Goal: Information Seeking & Learning: Learn about a topic

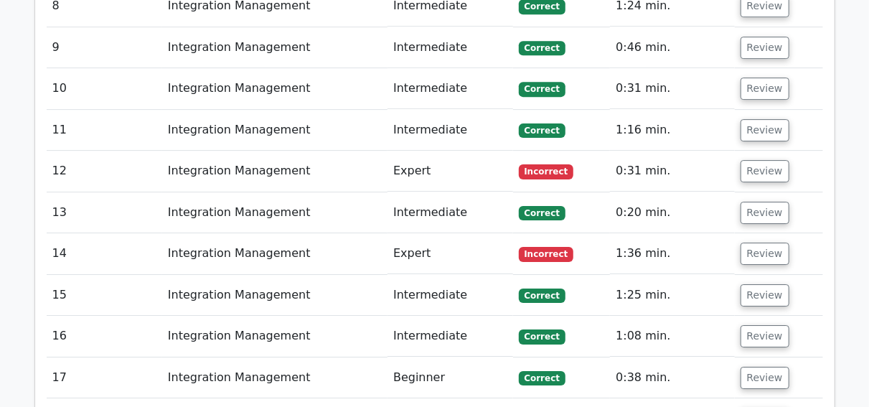
scroll to position [2171, 0]
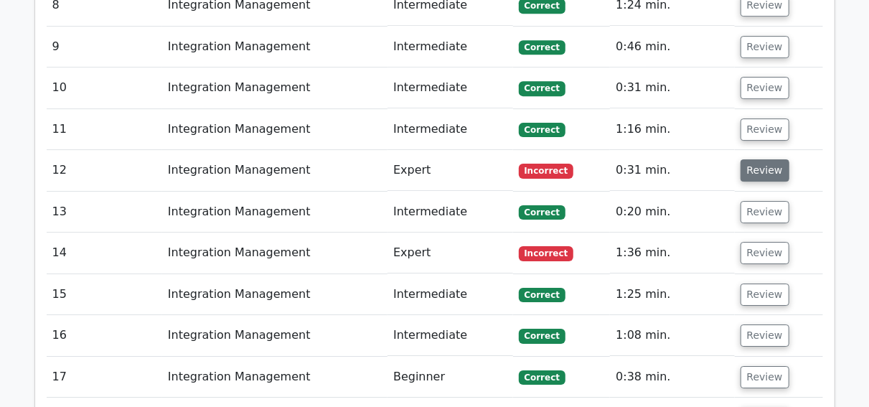
click at [766, 159] on button "Review" at bounding box center [764, 170] width 49 height 22
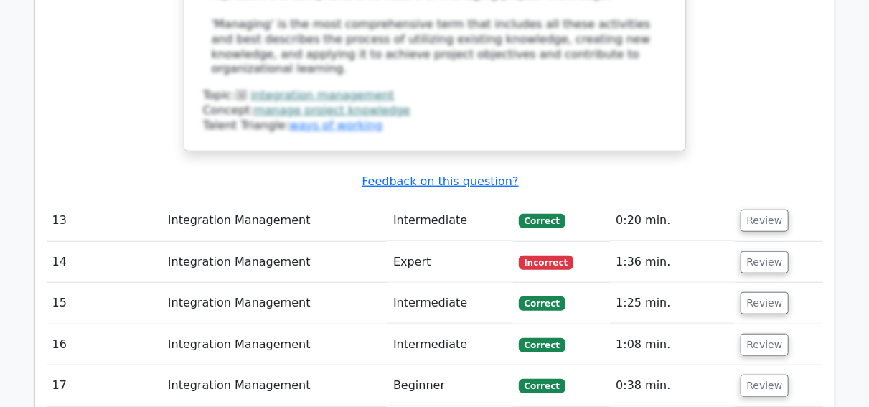
scroll to position [3016, 0]
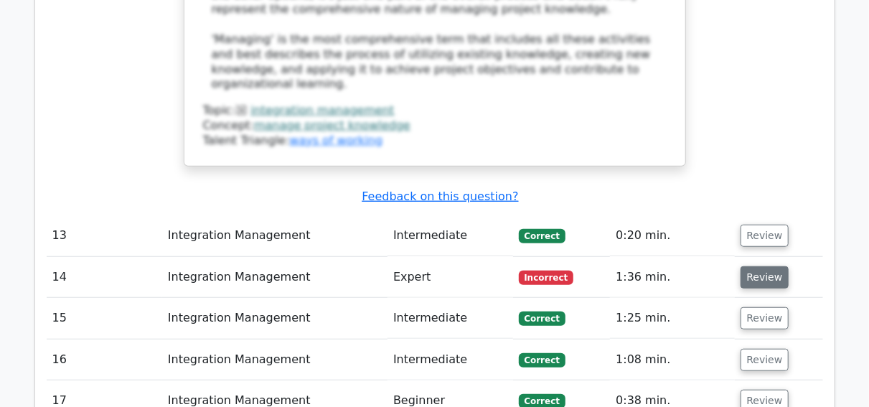
click at [755, 266] on button "Review" at bounding box center [764, 277] width 49 height 22
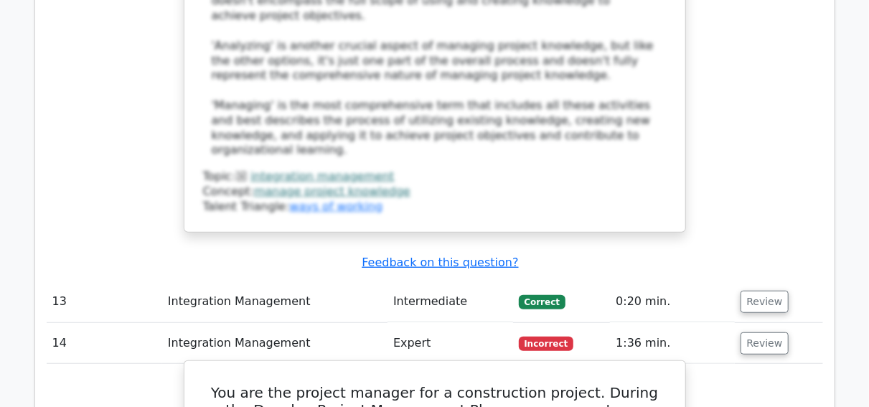
scroll to position [2947, 0]
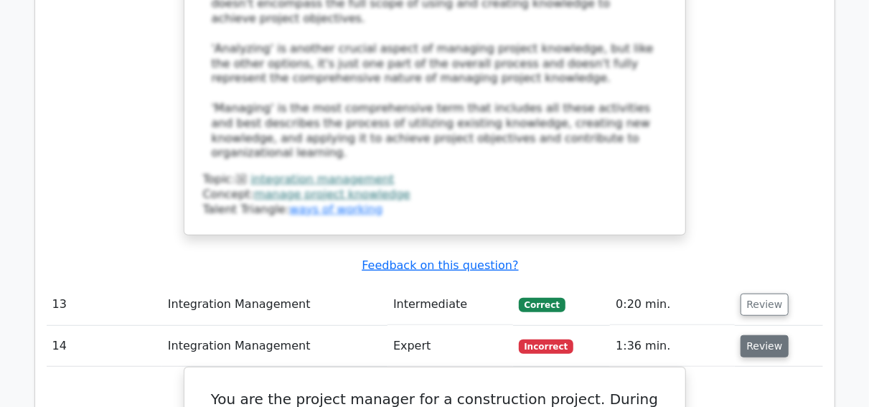
click at [758, 335] on button "Review" at bounding box center [764, 346] width 49 height 22
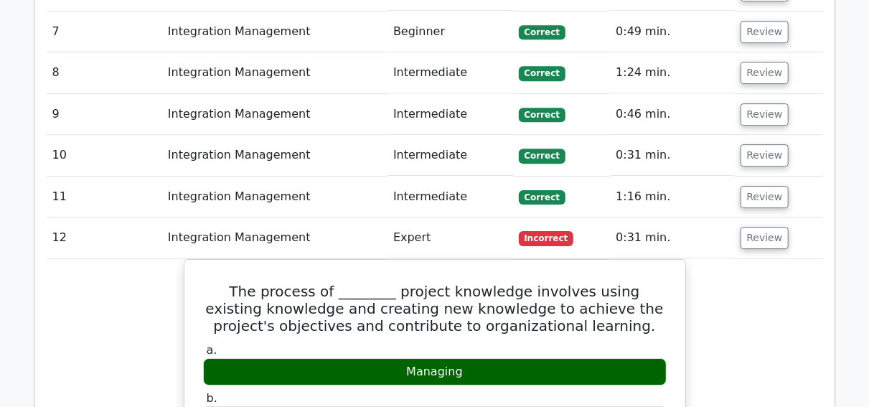
scroll to position [2081, 0]
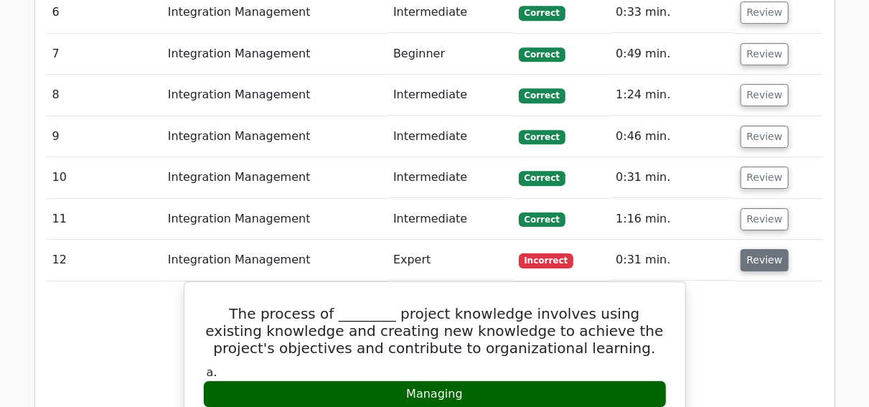
click at [763, 249] on button "Review" at bounding box center [764, 260] width 49 height 22
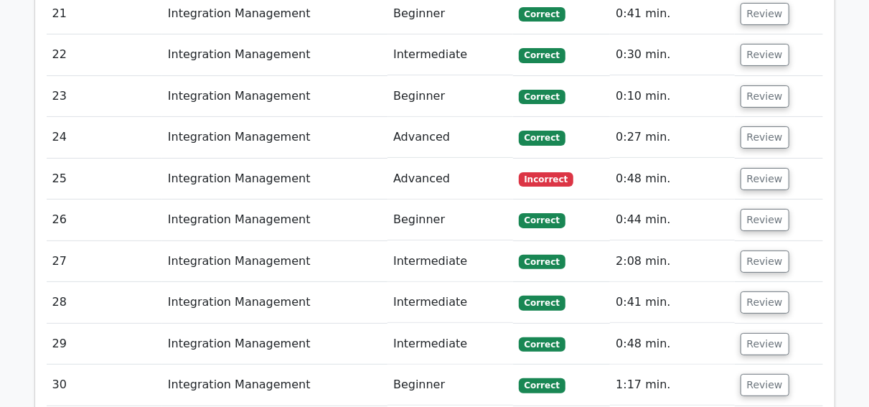
scroll to position [2723, 0]
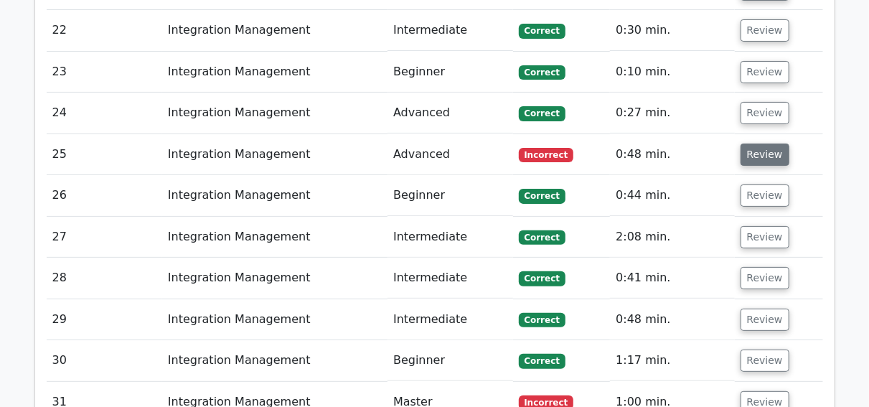
click at [766, 143] on button "Review" at bounding box center [764, 154] width 49 height 22
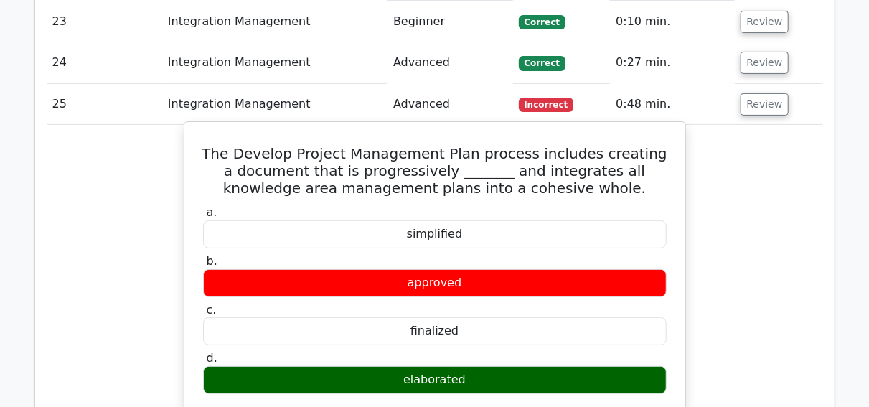
scroll to position [2733, 0]
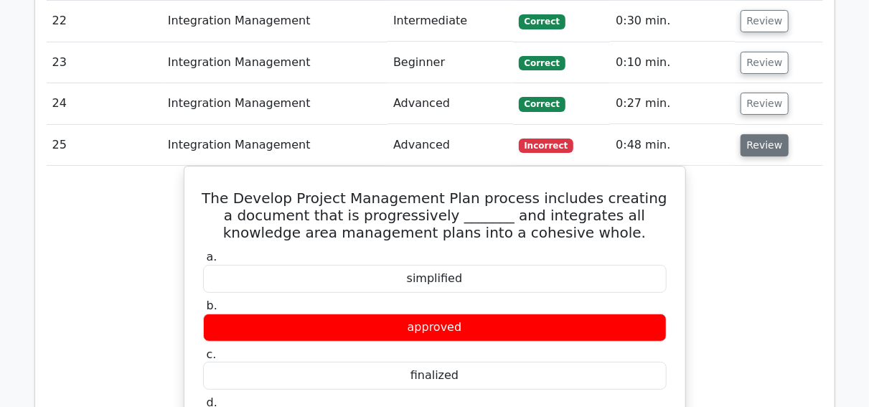
click at [755, 134] on button "Review" at bounding box center [764, 145] width 49 height 22
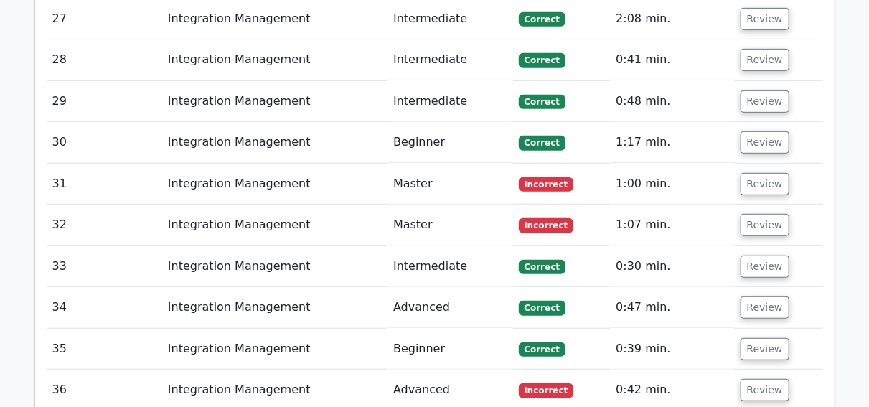
scroll to position [2947, 0]
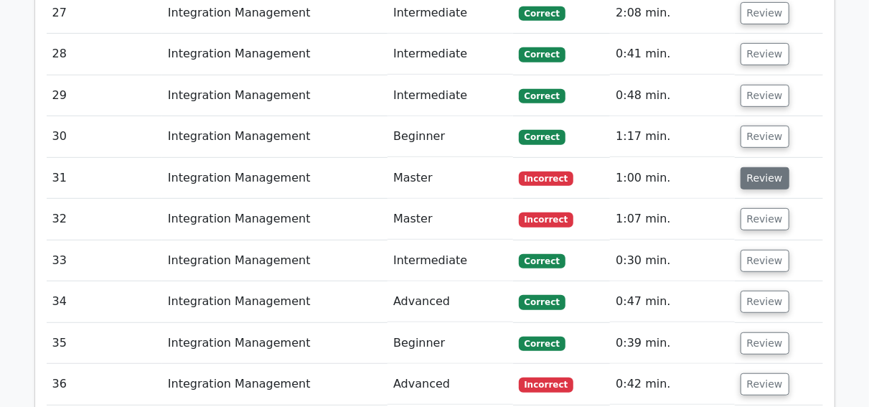
click at [763, 167] on button "Review" at bounding box center [764, 178] width 49 height 22
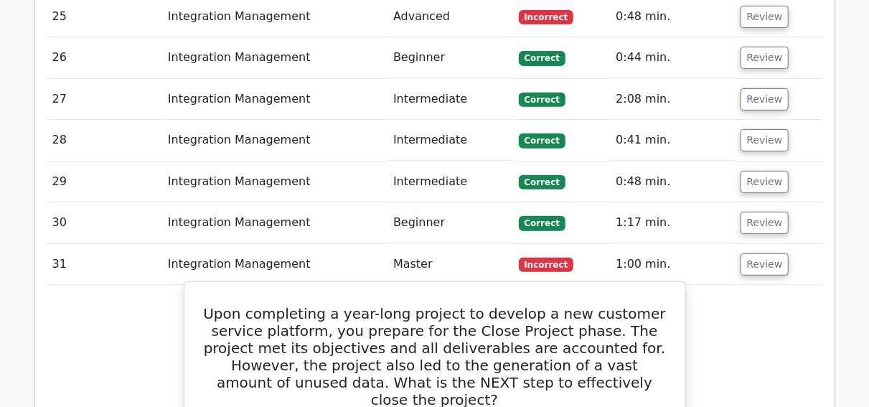
scroll to position [2822, 0]
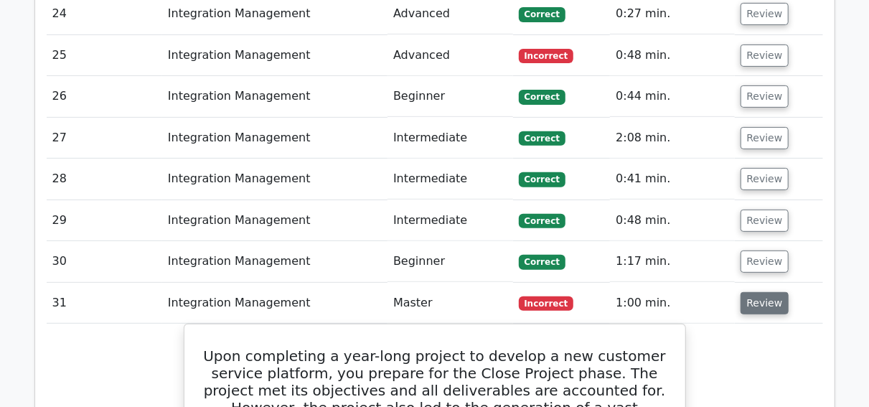
click at [768, 292] on button "Review" at bounding box center [764, 303] width 49 height 22
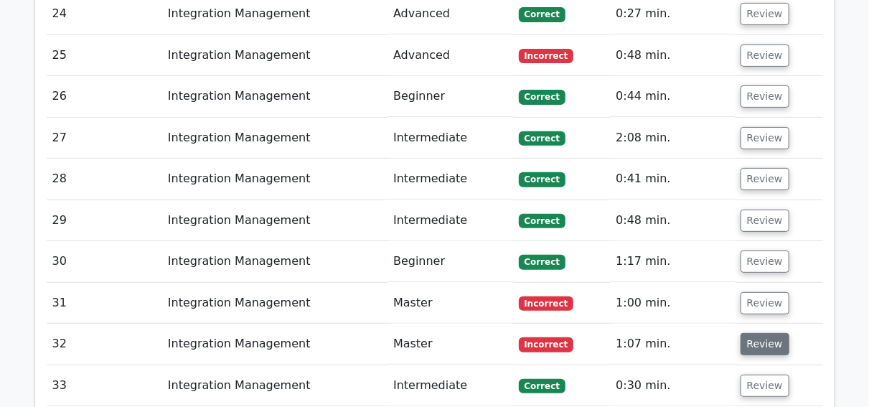
click at [758, 333] on button "Review" at bounding box center [764, 344] width 49 height 22
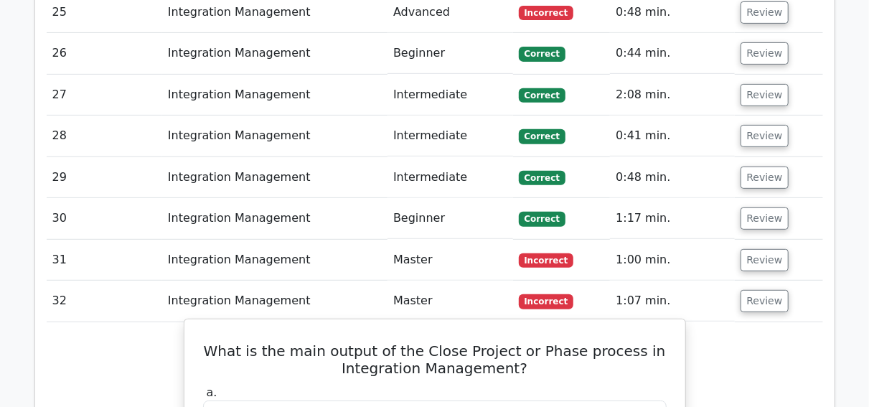
scroll to position [2802, 0]
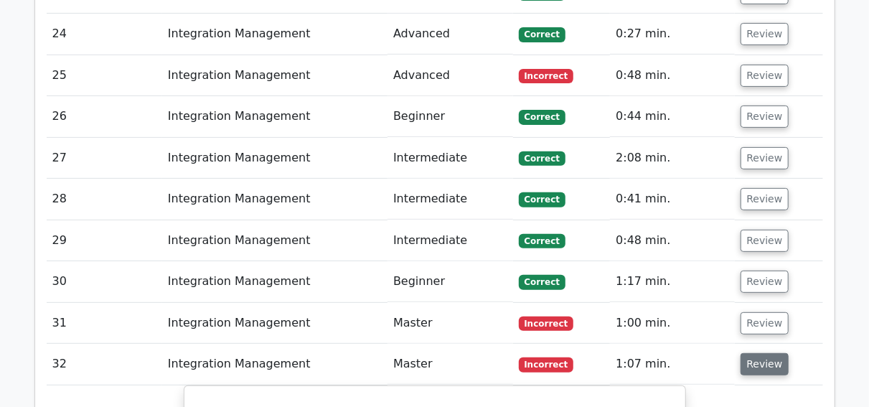
click at [757, 353] on button "Review" at bounding box center [764, 364] width 49 height 22
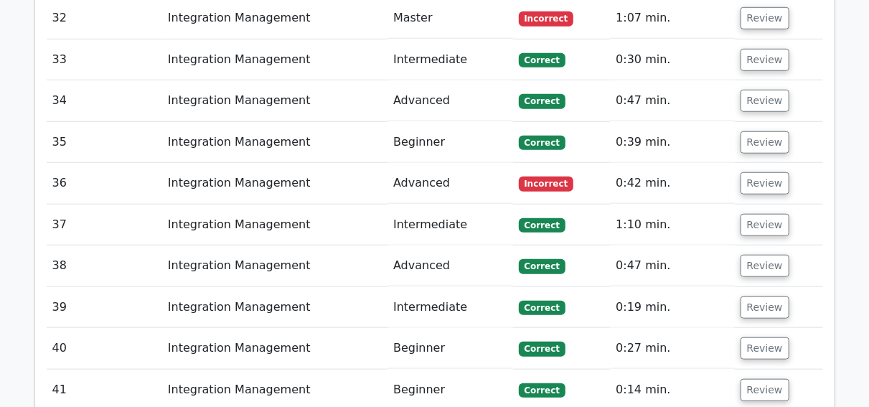
scroll to position [3157, 0]
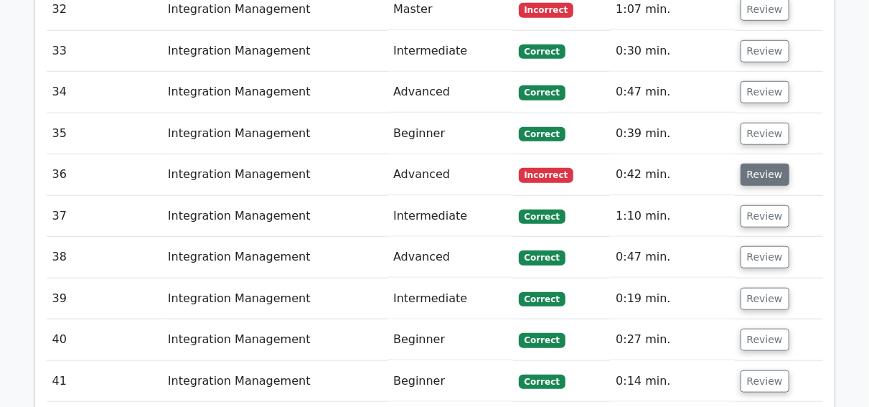
click at [771, 164] on button "Review" at bounding box center [764, 175] width 49 height 22
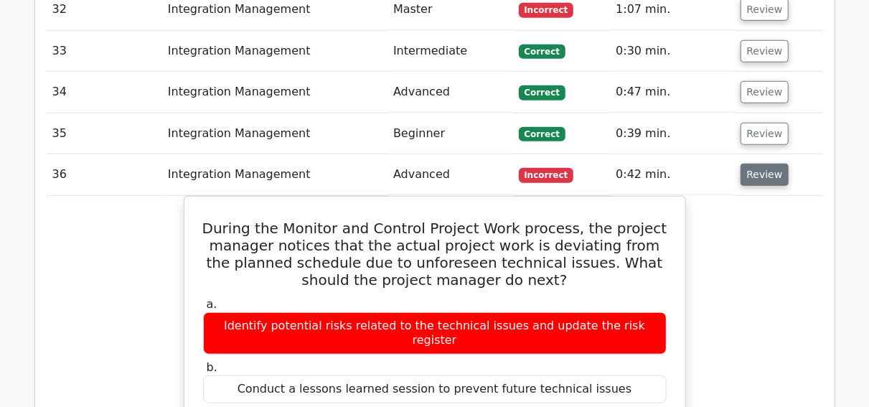
click at [768, 164] on button "Review" at bounding box center [764, 175] width 49 height 22
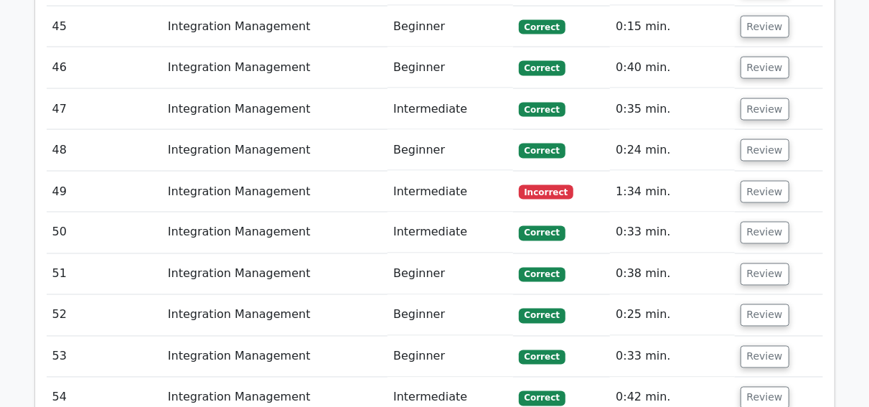
scroll to position [3689, 0]
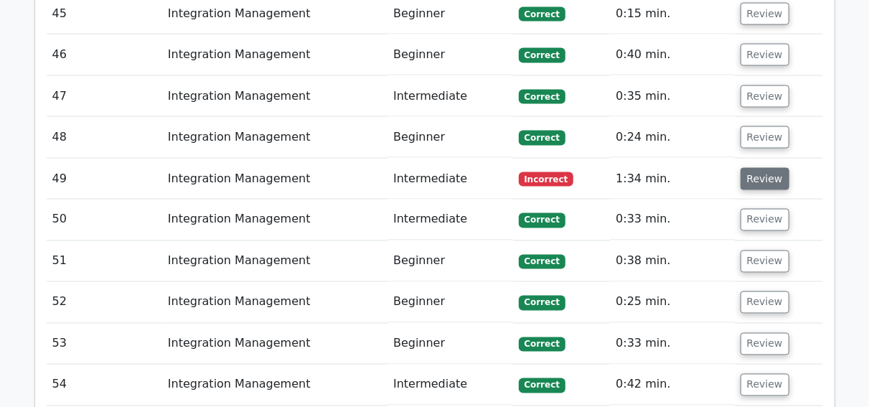
click at [770, 168] on button "Review" at bounding box center [764, 179] width 49 height 22
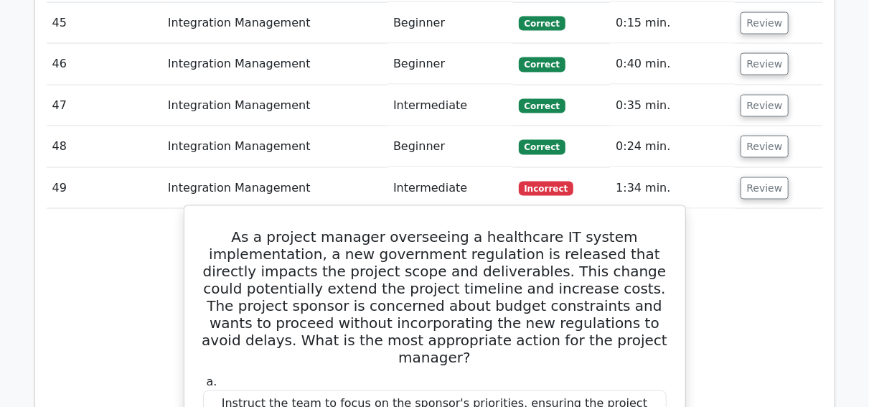
scroll to position [3664, 0]
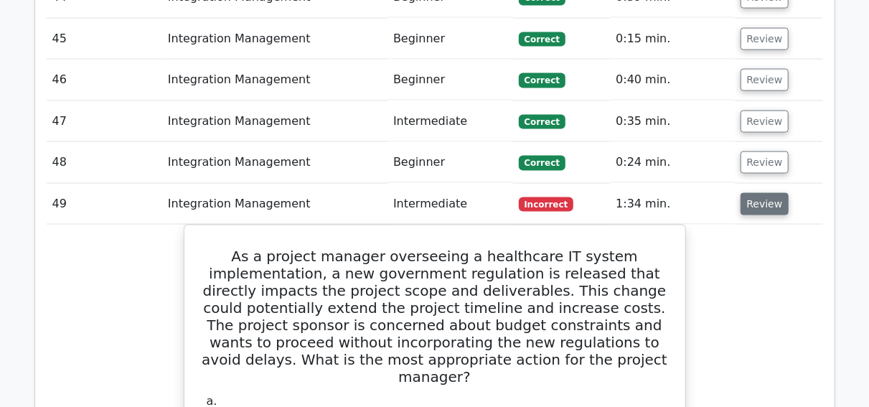
click at [778, 193] on button "Review" at bounding box center [764, 204] width 49 height 22
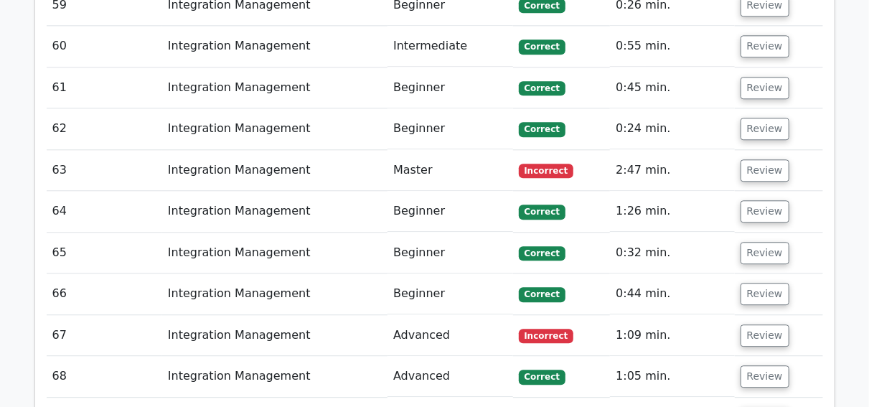
scroll to position [4300, 0]
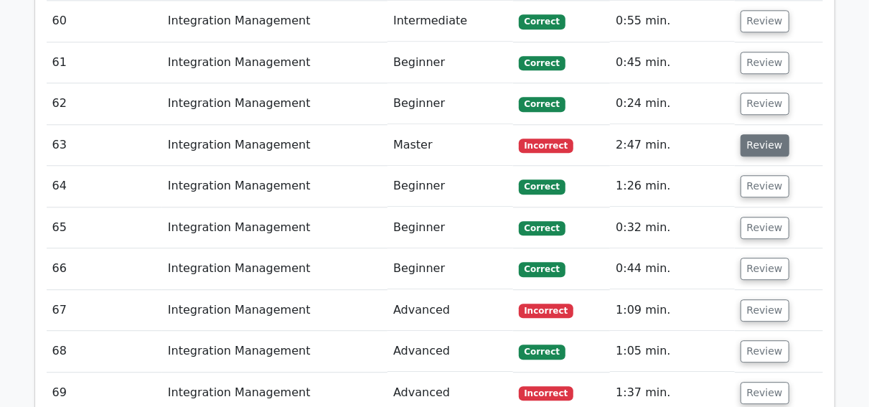
click at [770, 134] on button "Review" at bounding box center [764, 145] width 49 height 22
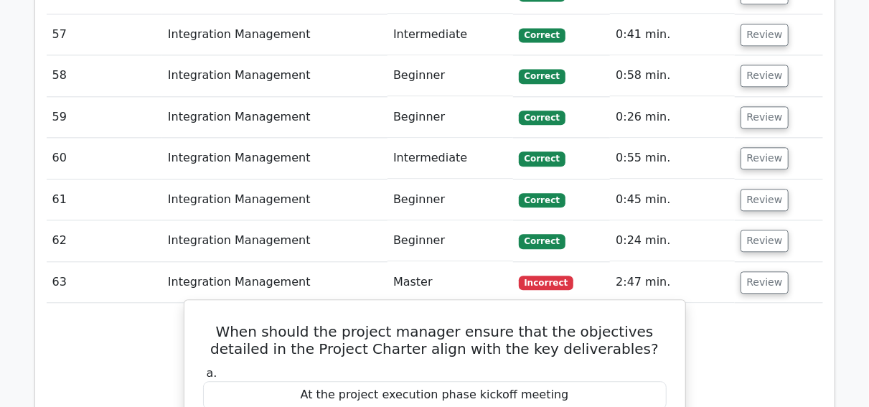
scroll to position [4141, 0]
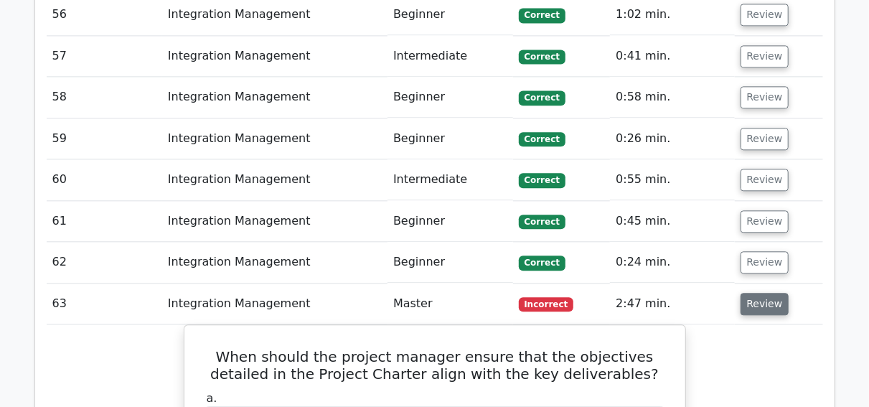
click at [774, 293] on button "Review" at bounding box center [764, 304] width 49 height 22
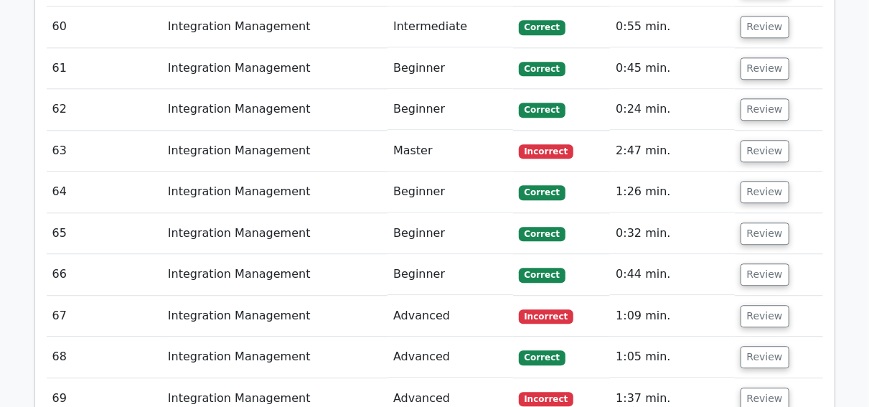
scroll to position [4310, 0]
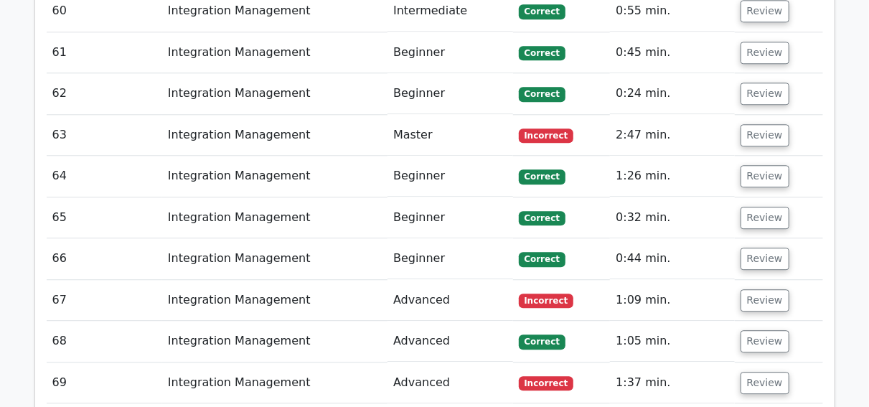
click at [758, 280] on td "Review" at bounding box center [779, 300] width 88 height 41
click at [764, 289] on button "Review" at bounding box center [764, 300] width 49 height 22
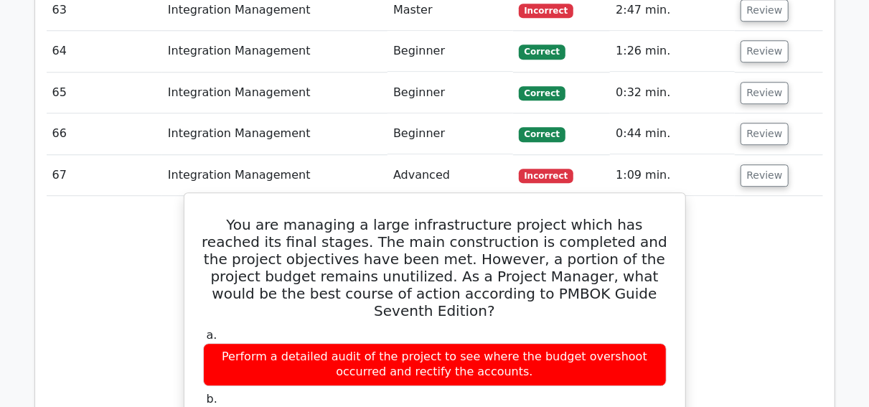
scroll to position [4420, 0]
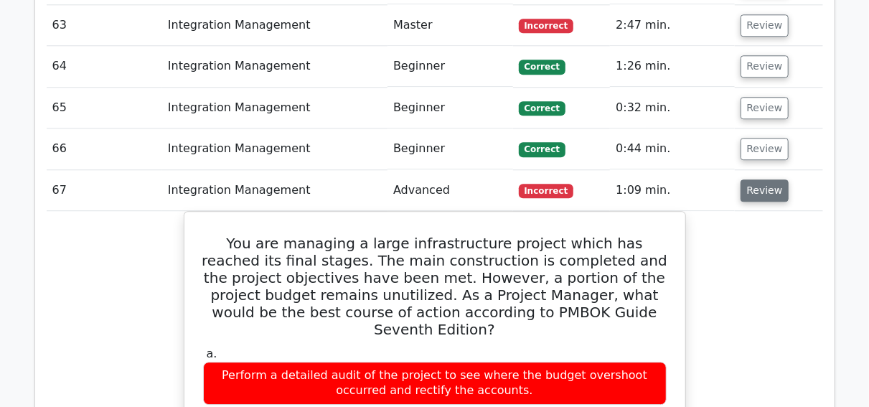
click at [771, 179] on button "Review" at bounding box center [764, 190] width 49 height 22
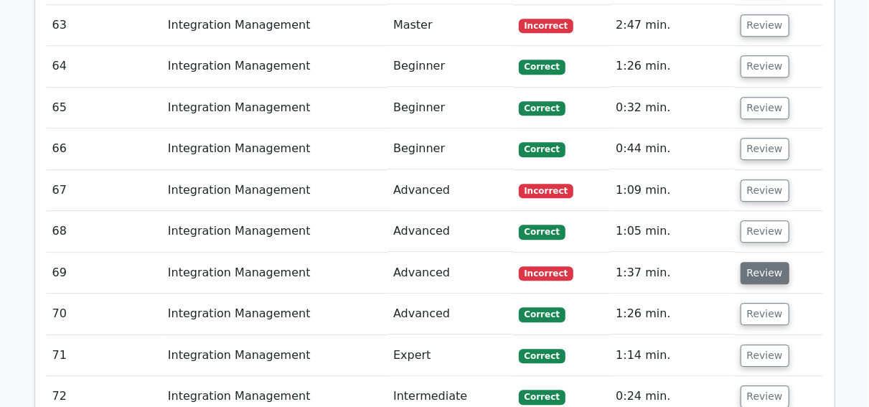
click at [763, 262] on button "Review" at bounding box center [764, 273] width 49 height 22
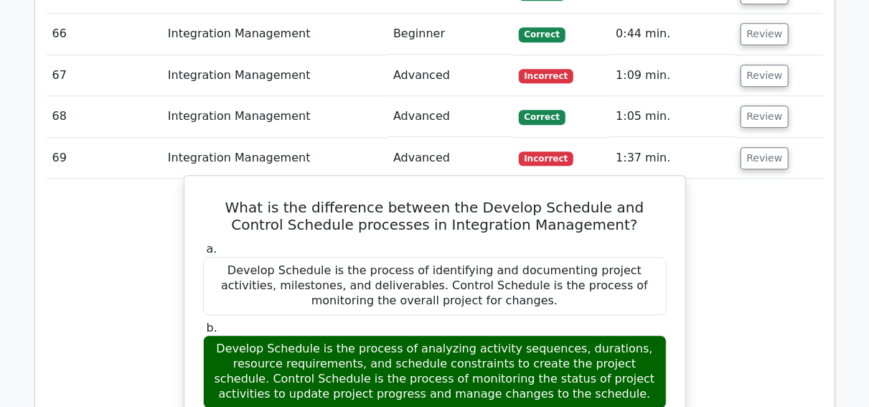
scroll to position [4505, 0]
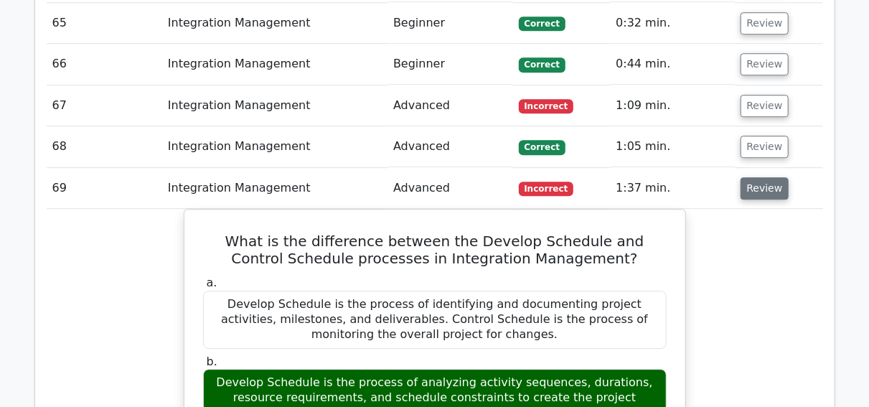
click at [756, 177] on button "Review" at bounding box center [764, 188] width 49 height 22
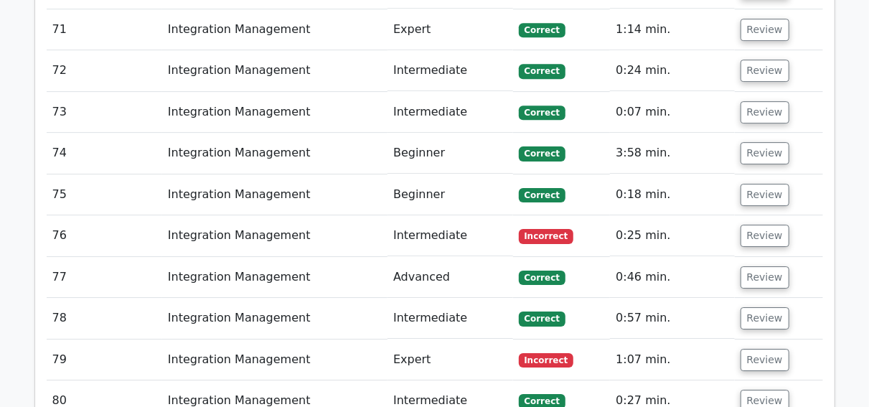
scroll to position [4748, 0]
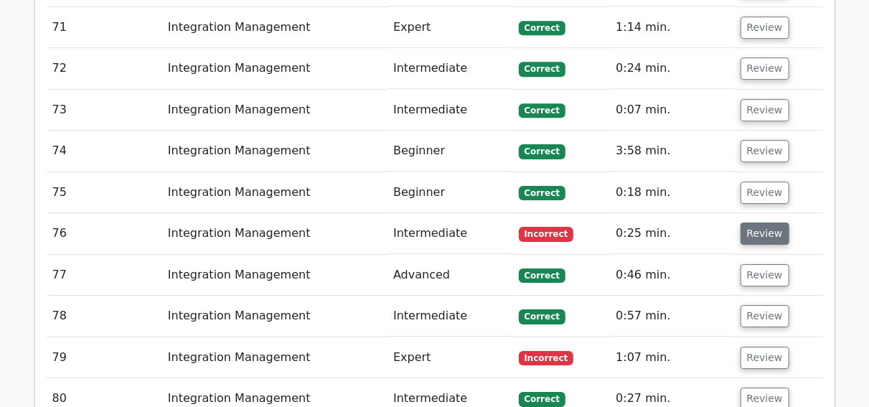
click at [761, 222] on button "Review" at bounding box center [764, 233] width 49 height 22
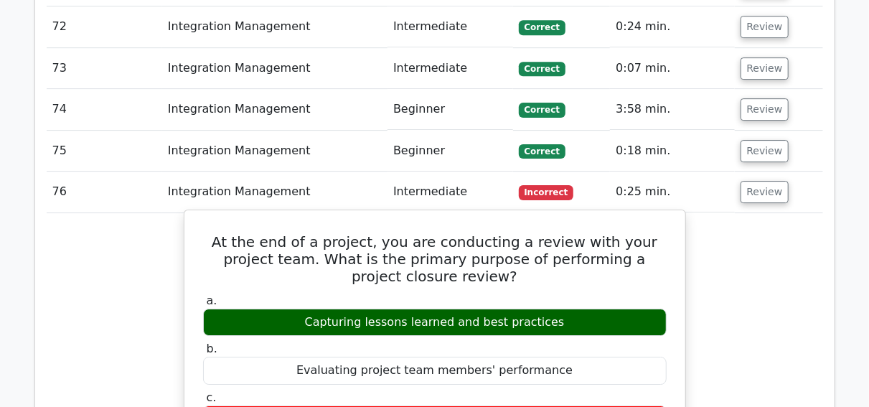
scroll to position [4788, 0]
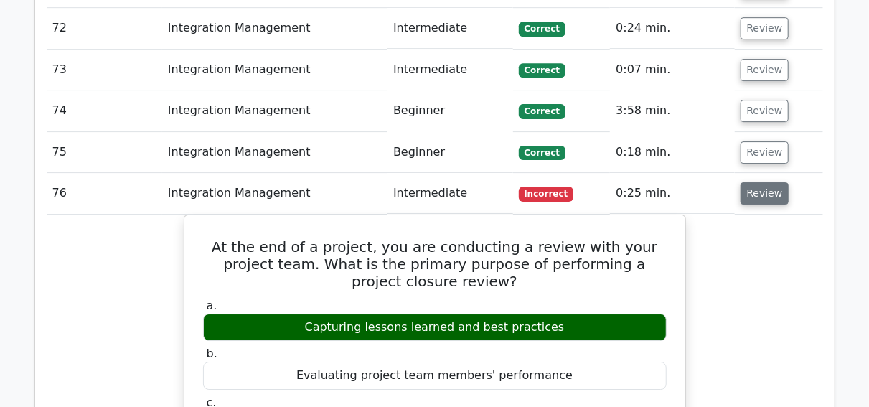
click at [755, 182] on button "Review" at bounding box center [764, 193] width 49 height 22
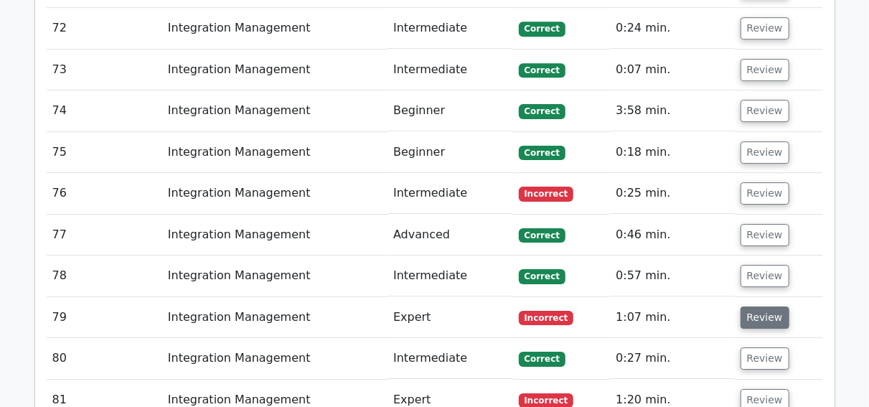
click at [758, 306] on button "Review" at bounding box center [764, 317] width 49 height 22
click at [766, 306] on button "Review" at bounding box center [764, 317] width 49 height 22
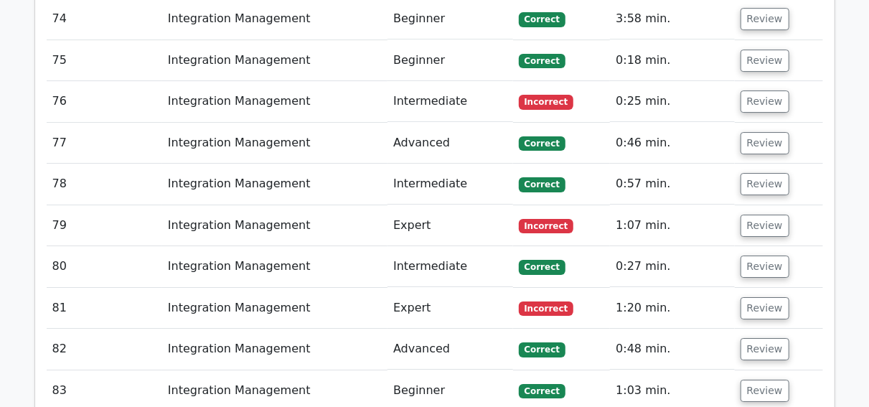
scroll to position [4883, 0]
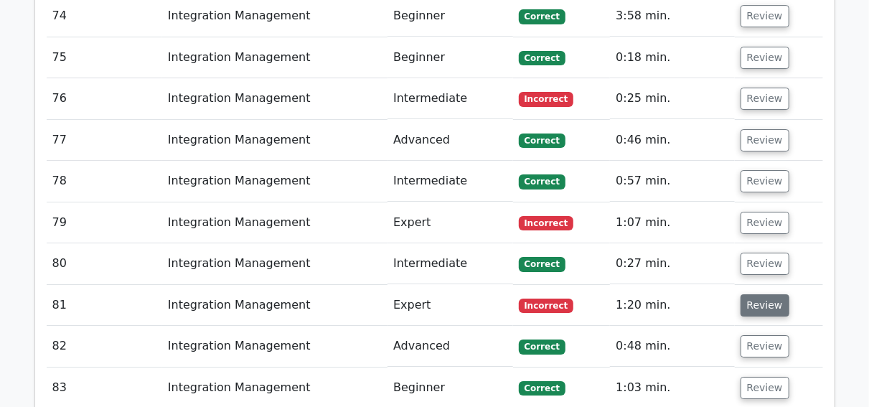
click at [760, 294] on button "Review" at bounding box center [764, 305] width 49 height 22
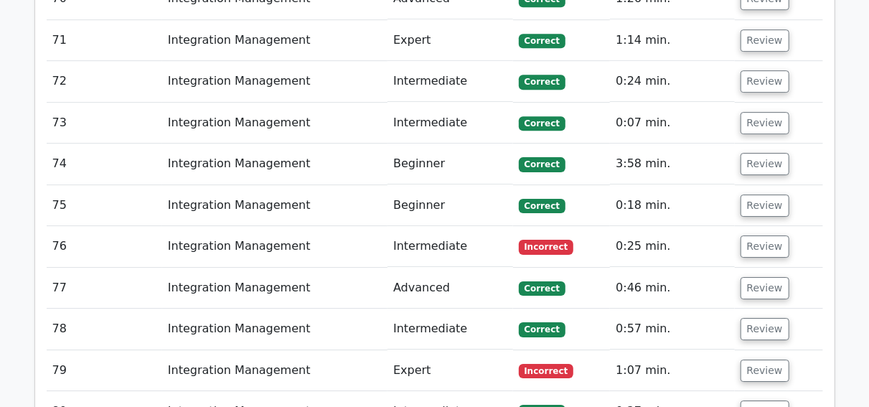
scroll to position [4729, 0]
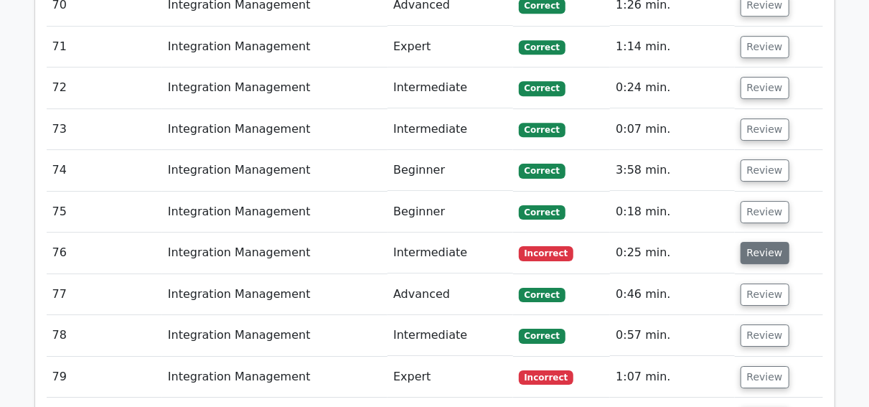
click at [766, 242] on button "Review" at bounding box center [764, 253] width 49 height 22
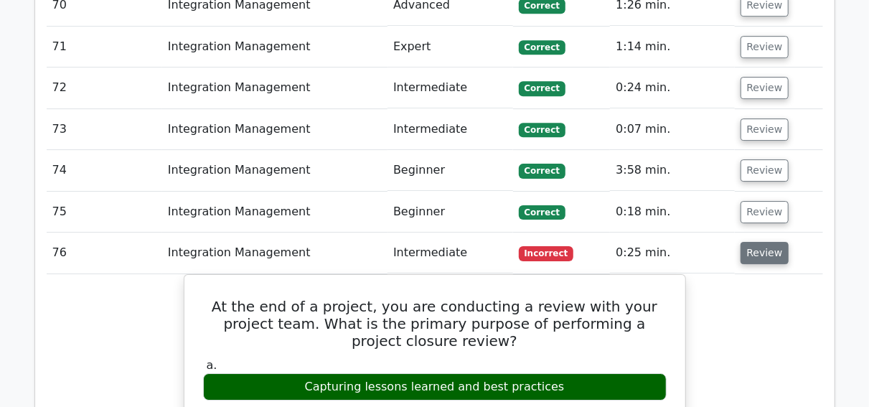
click at [766, 242] on button "Review" at bounding box center [764, 253] width 49 height 22
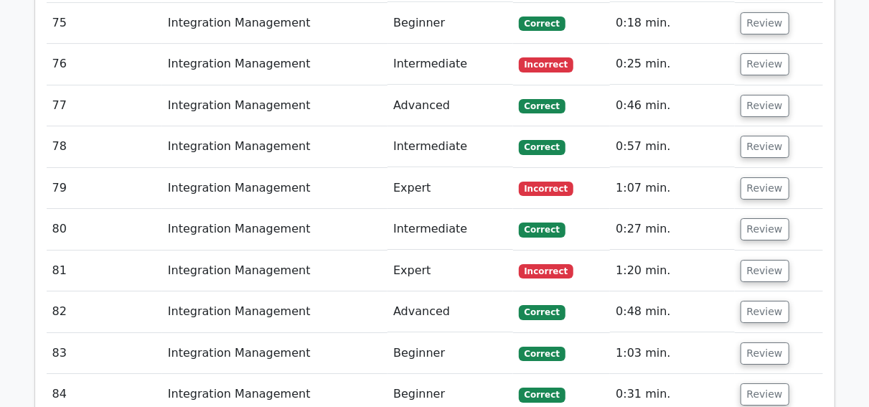
scroll to position [4922, 0]
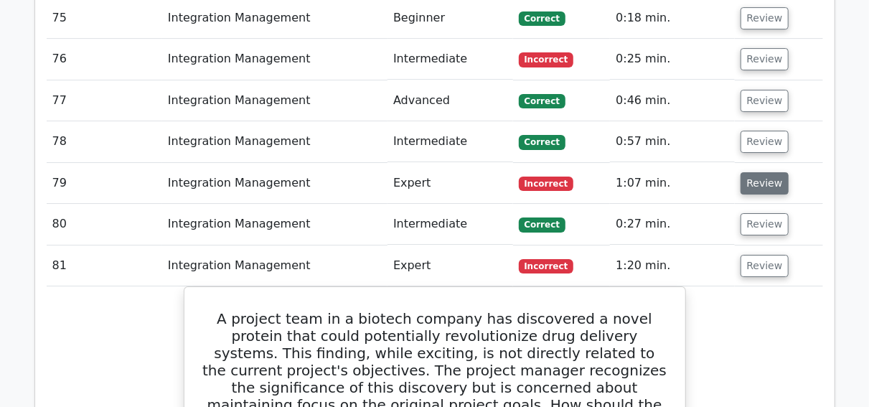
click at [764, 172] on button "Review" at bounding box center [764, 183] width 49 height 22
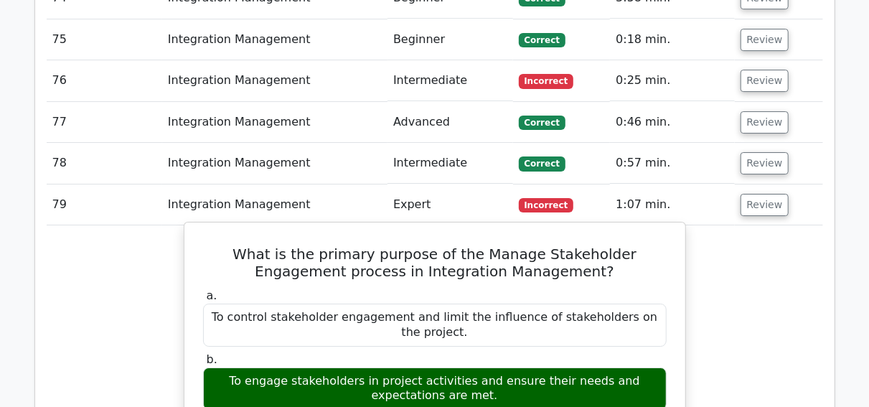
scroll to position [4897, 0]
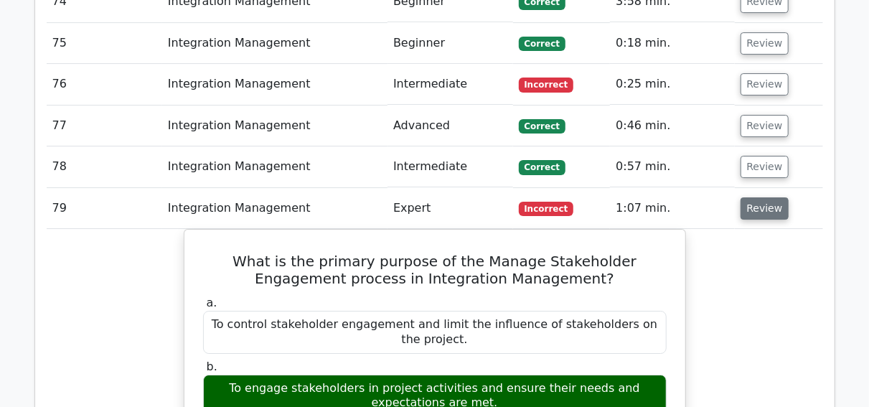
click at [778, 197] on button "Review" at bounding box center [764, 208] width 49 height 22
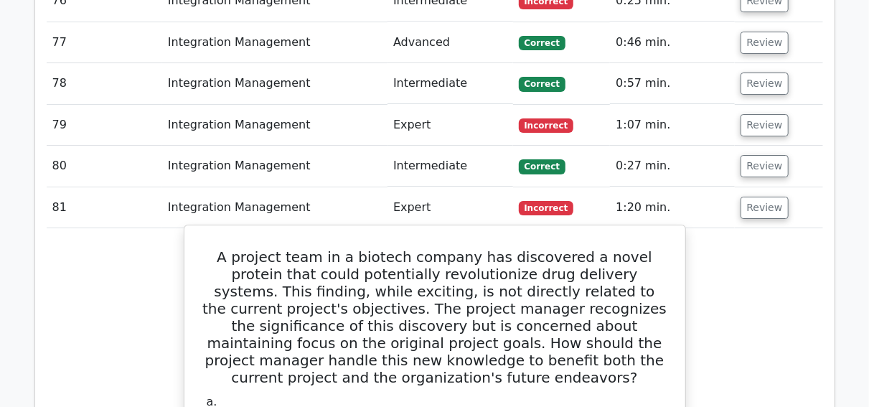
scroll to position [4968, 0]
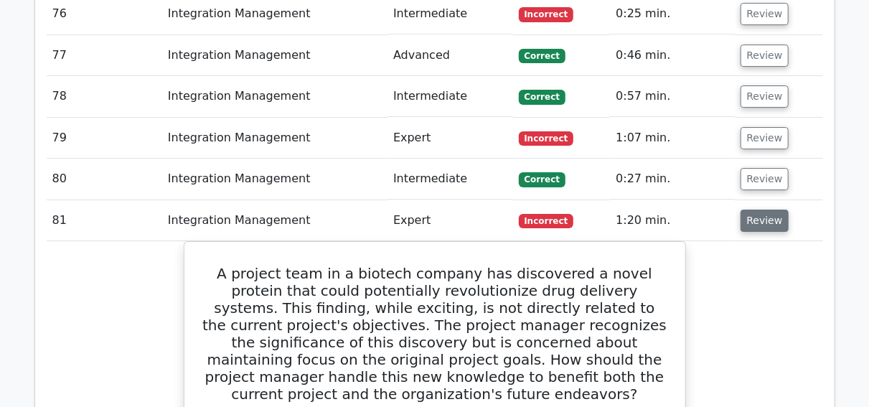
click at [763, 209] on button "Review" at bounding box center [764, 220] width 49 height 22
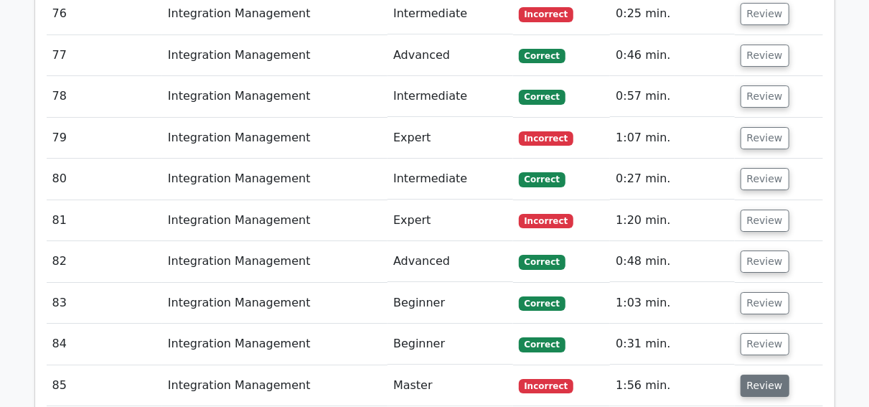
click at [761, 375] on button "Review" at bounding box center [764, 386] width 49 height 22
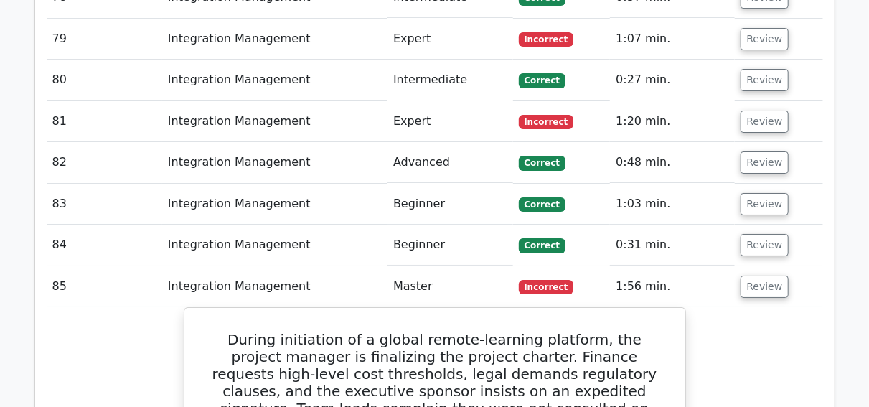
scroll to position [5052, 0]
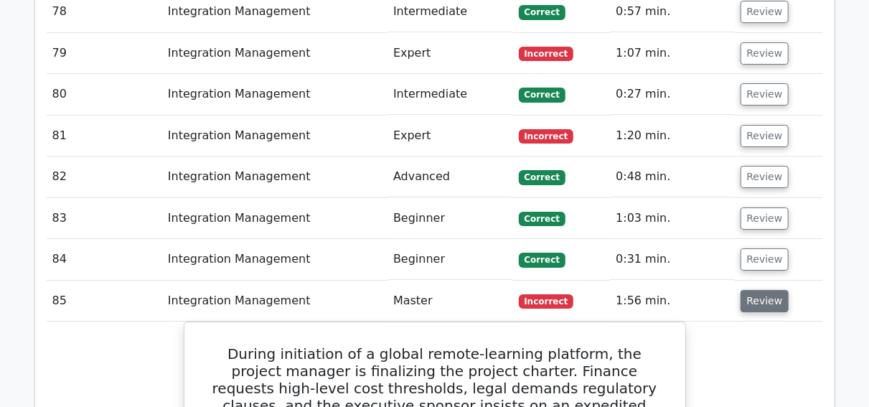
click at [780, 290] on button "Review" at bounding box center [764, 301] width 49 height 22
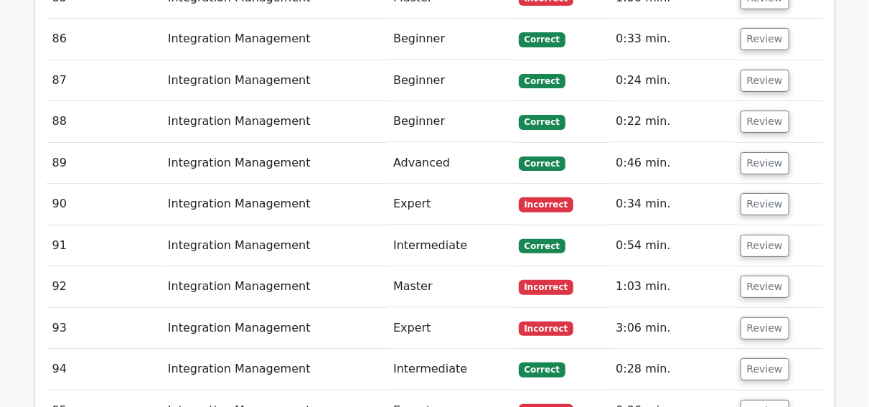
scroll to position [5355, 0]
click at [771, 193] on button "Review" at bounding box center [764, 204] width 49 height 22
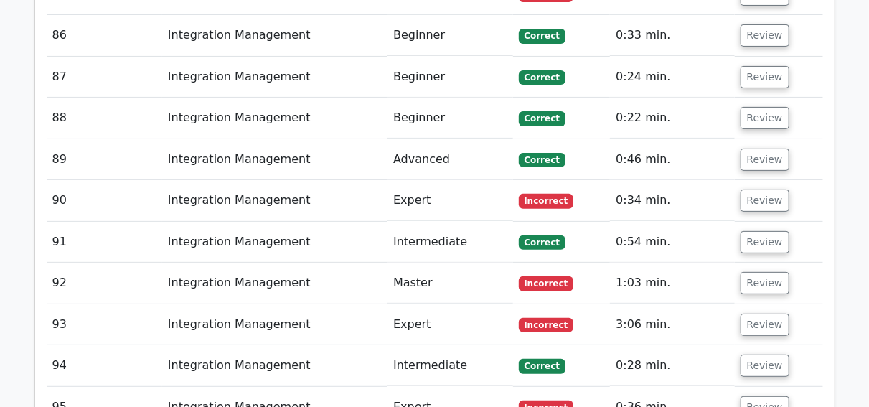
scroll to position [5360, 0]
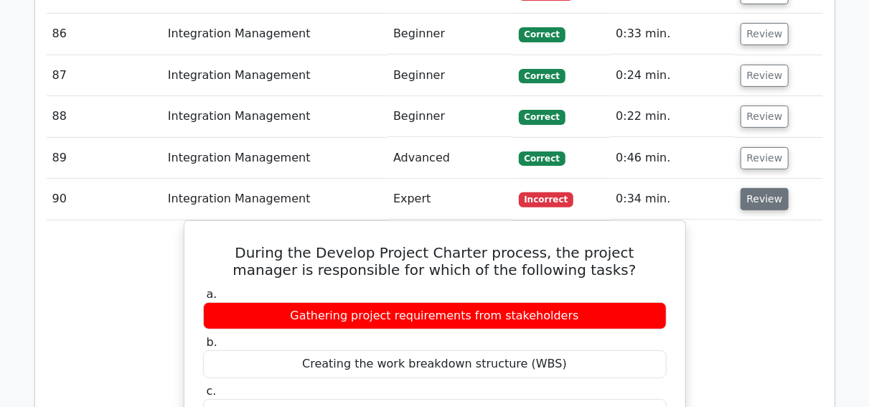
click at [769, 188] on button "Review" at bounding box center [764, 199] width 49 height 22
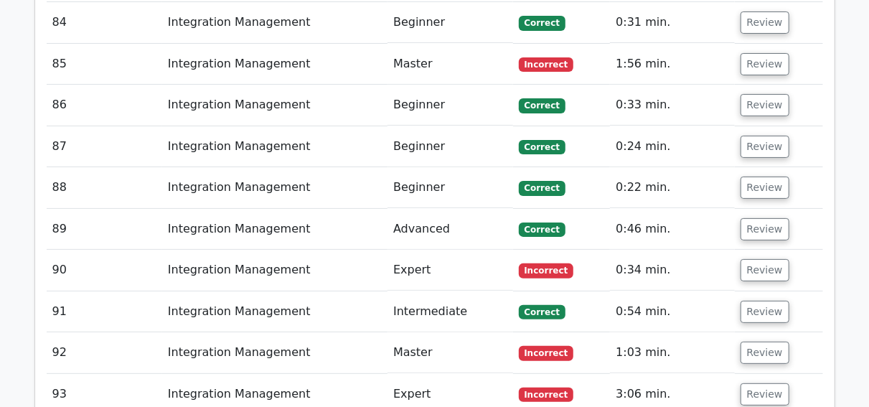
scroll to position [5280, 0]
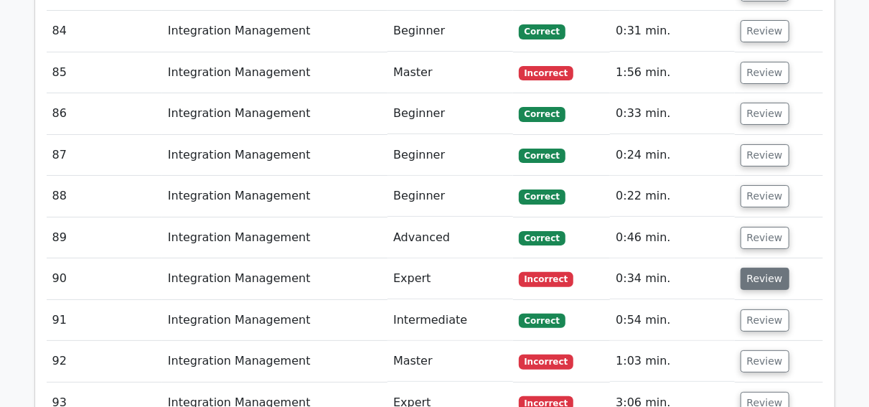
click at [758, 268] on button "Review" at bounding box center [764, 279] width 49 height 22
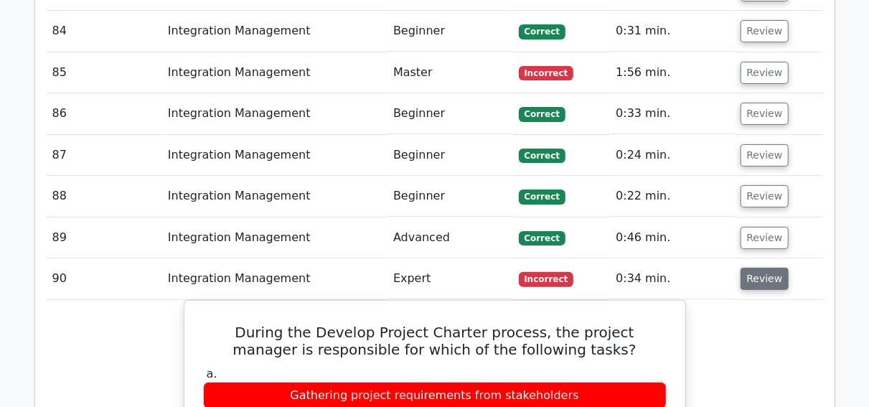
click at [773, 268] on button "Review" at bounding box center [764, 279] width 49 height 22
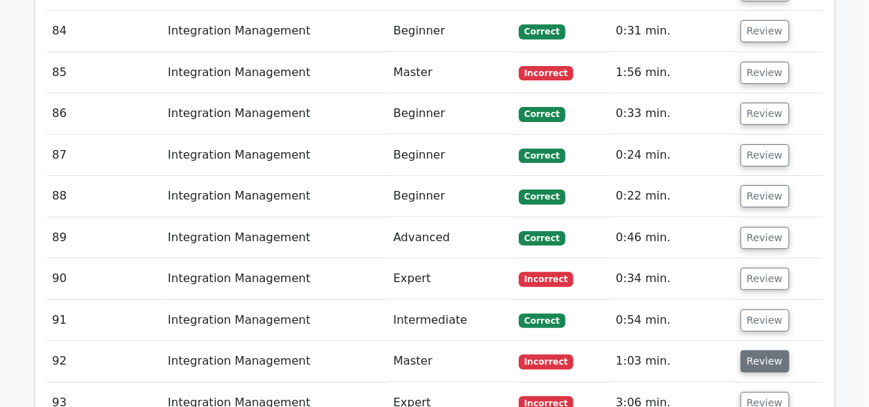
click at [764, 350] on button "Review" at bounding box center [764, 361] width 49 height 22
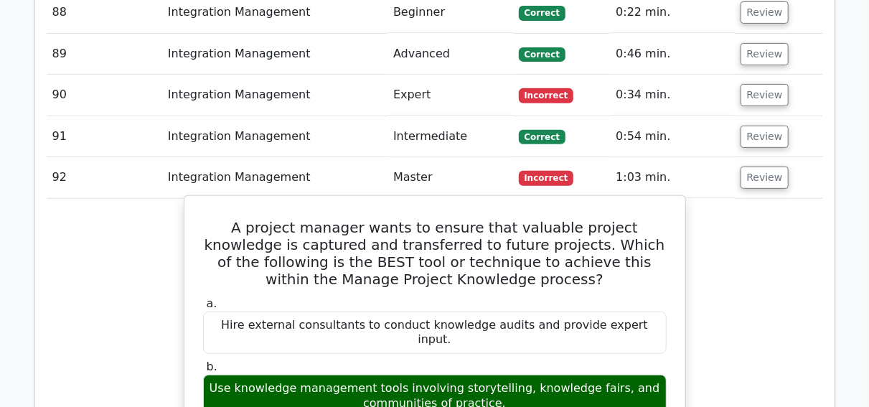
scroll to position [5465, 0]
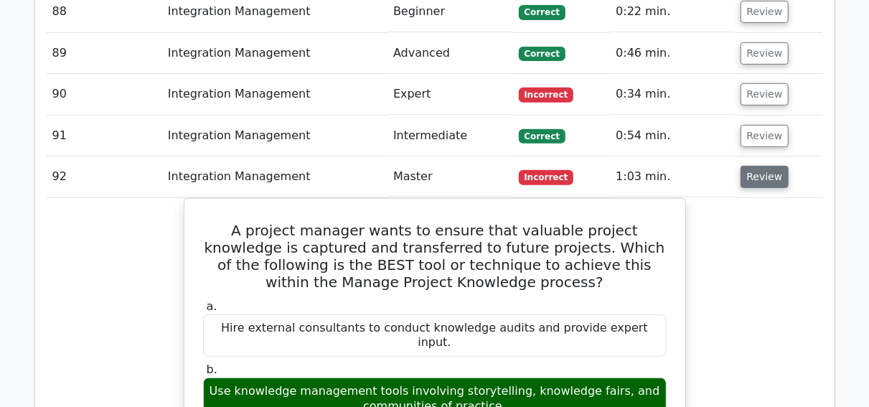
click at [761, 166] on button "Review" at bounding box center [764, 177] width 49 height 22
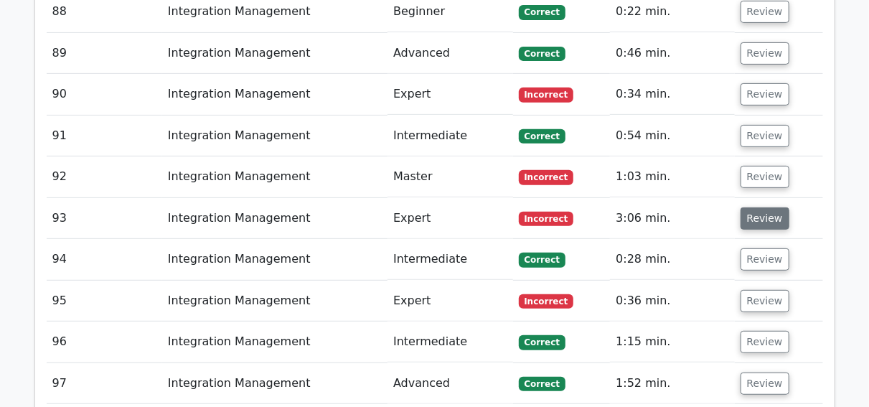
click at [758, 207] on button "Review" at bounding box center [764, 218] width 49 height 22
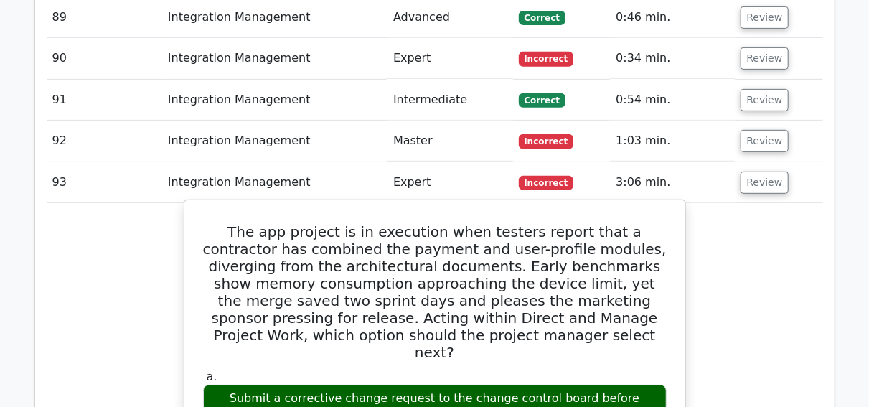
scroll to position [5500, 0]
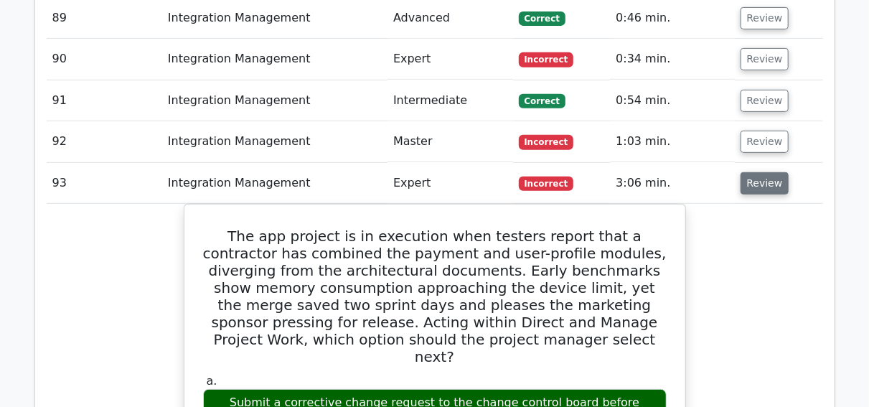
click at [761, 172] on button "Review" at bounding box center [764, 183] width 49 height 22
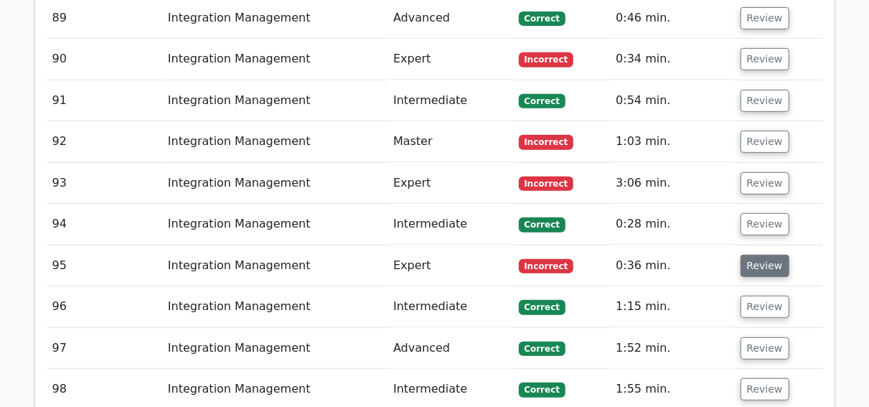
click at [766, 255] on button "Review" at bounding box center [764, 266] width 49 height 22
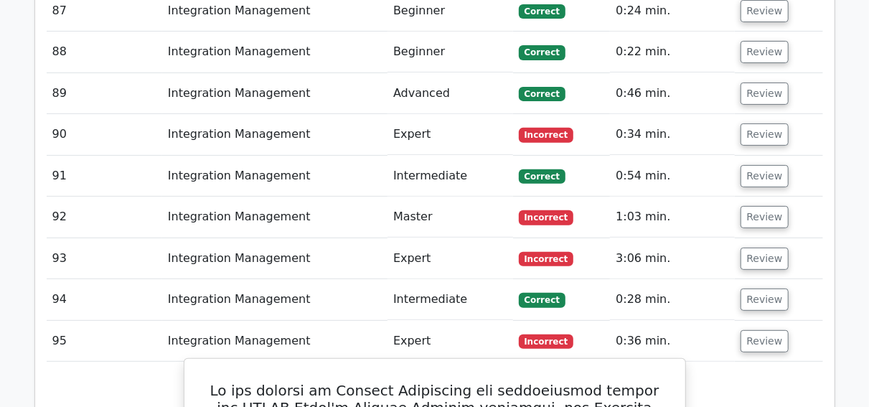
scroll to position [5415, 0]
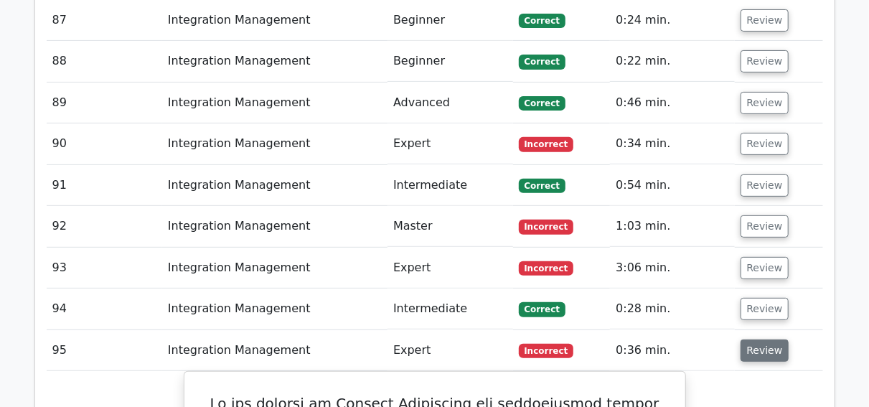
click at [753, 339] on button "Review" at bounding box center [764, 350] width 49 height 22
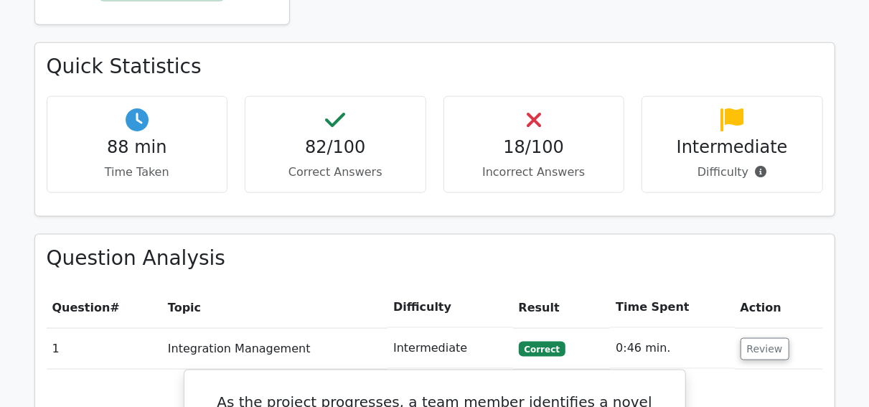
scroll to position [806, 0]
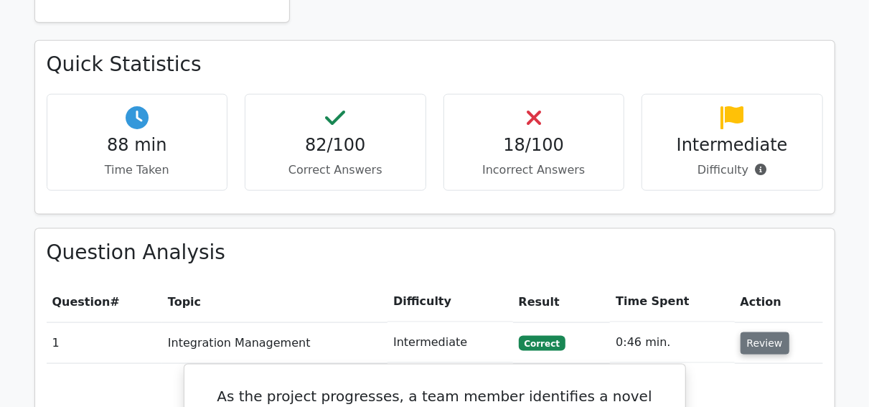
click at [774, 332] on button "Review" at bounding box center [764, 343] width 49 height 22
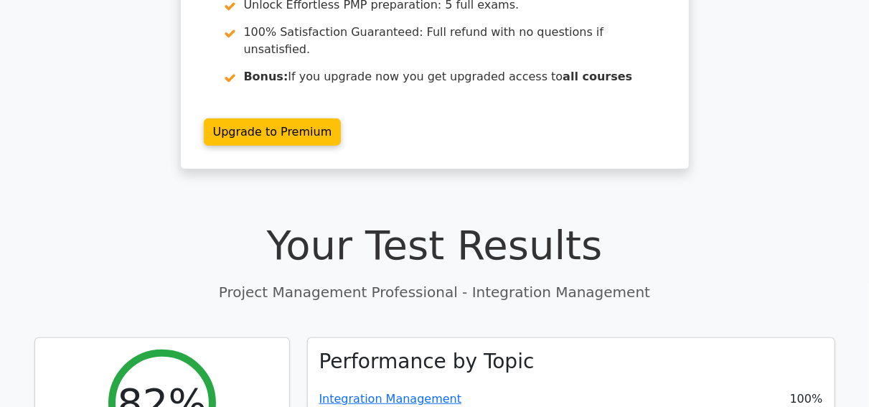
scroll to position [0, 0]
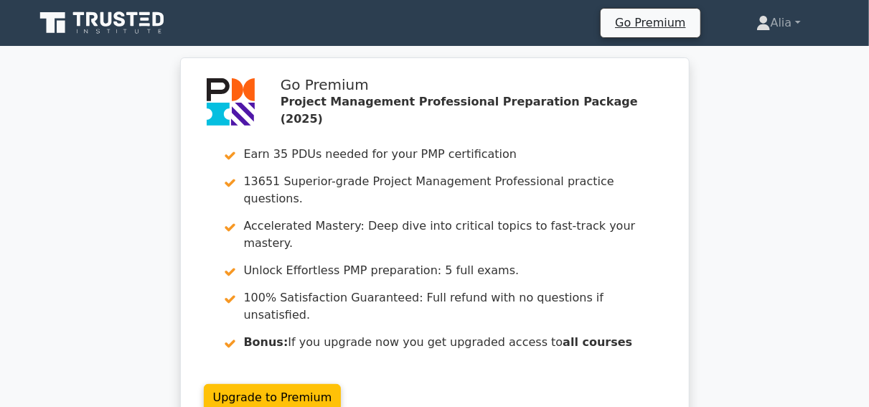
click at [100, 22] on icon at bounding box center [103, 22] width 138 height 27
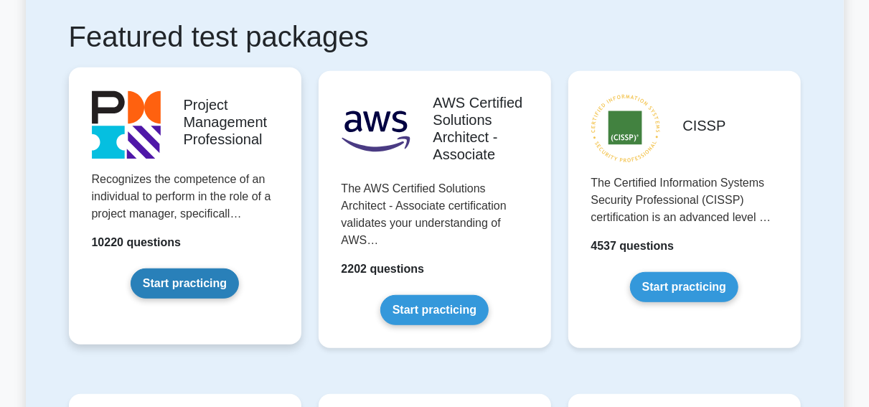
scroll to position [263, 0]
click at [206, 288] on link "Start practicing" at bounding box center [185, 283] width 108 height 30
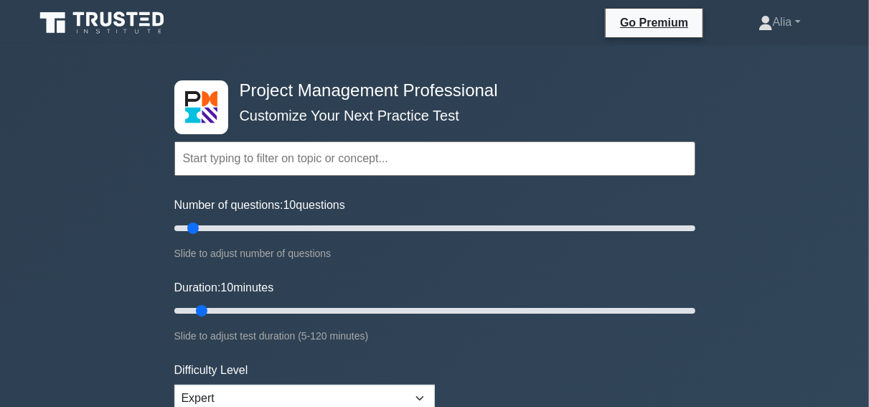
click at [324, 161] on input "text" at bounding box center [434, 158] width 521 height 34
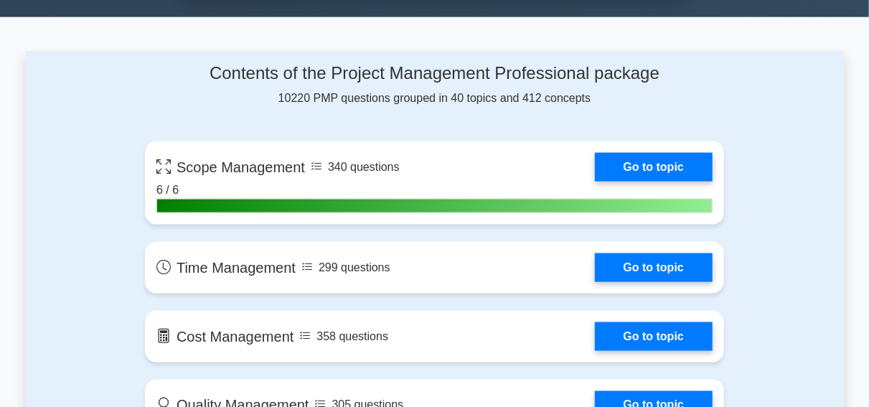
scroll to position [890, 0]
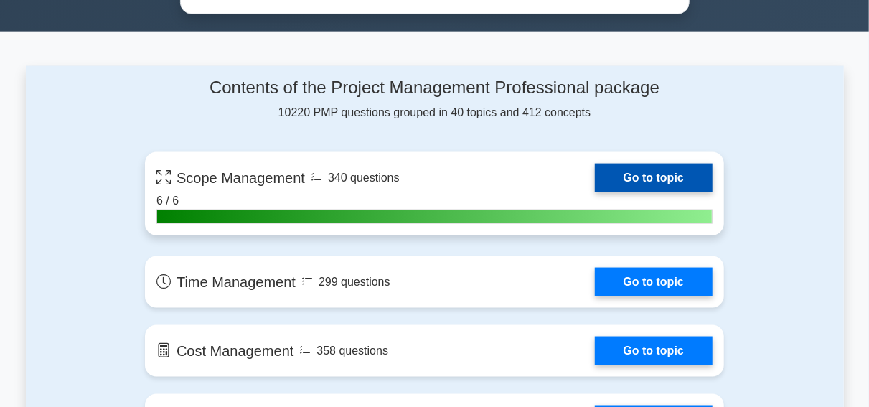
click at [595, 171] on link "Go to topic" at bounding box center [654, 177] width 118 height 29
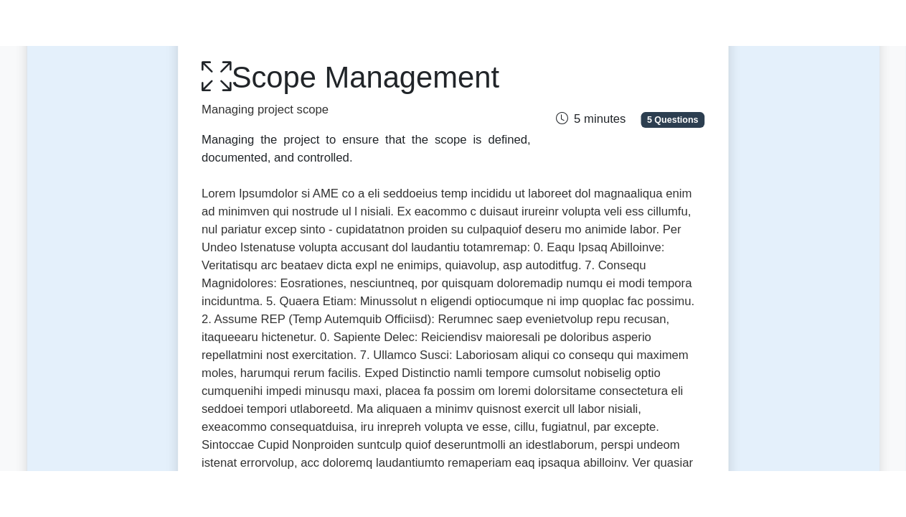
scroll to position [194, 0]
